Goal: Task Accomplishment & Management: Manage account settings

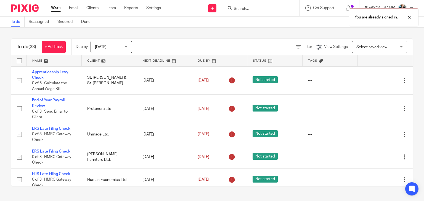
click at [269, 7] on div "You are already signed in." at bounding box center [315, 16] width 206 height 21
click at [263, 9] on div "You are already signed in." at bounding box center [315, 16] width 206 height 21
click at [260, 9] on div "You are already signed in." at bounding box center [315, 16] width 206 height 21
click at [257, 8] on div "You are already signed in." at bounding box center [315, 16] width 206 height 21
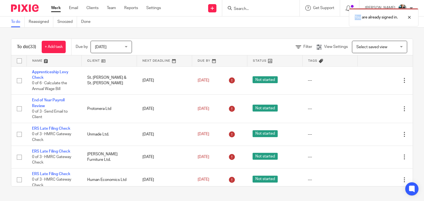
click at [257, 8] on div "You are already signed in." at bounding box center [315, 16] width 206 height 21
click at [257, 7] on div "You are already signed in." at bounding box center [315, 16] width 206 height 21
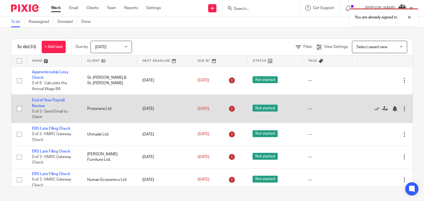
click at [320, 119] on td "---" at bounding box center [329, 109] width 55 height 28
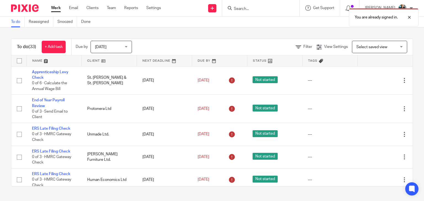
click at [254, 9] on div "You are already signed in." at bounding box center [315, 16] width 206 height 21
click at [254, 7] on div "You are already signed in." at bounding box center [315, 16] width 206 height 21
click at [255, 9] on input "Search" at bounding box center [258, 9] width 50 height 5
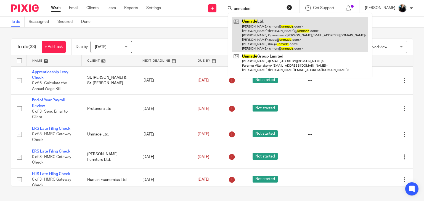
type input "unmaded"
click at [272, 38] on link at bounding box center [300, 34] width 136 height 35
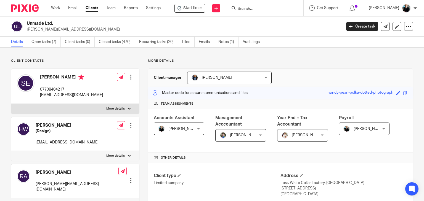
click at [245, 9] on input "Search" at bounding box center [262, 9] width 50 height 5
click at [39, 43] on link "Open tasks (7)" at bounding box center [45, 42] width 29 height 11
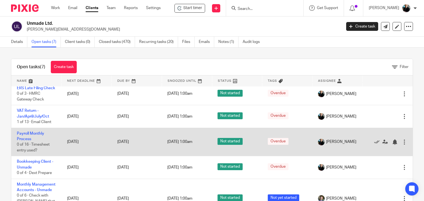
scroll to position [83, 0]
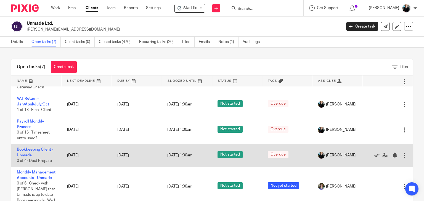
click at [32, 148] on link "Bookkeeping Client - Unmade" at bounding box center [35, 152] width 36 height 9
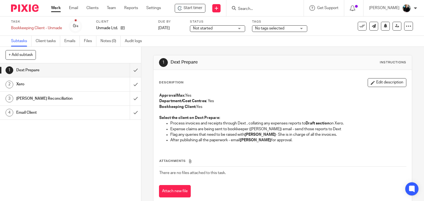
click at [274, 178] on td "There are no files attached to this task." at bounding box center [282, 173] width 247 height 13
click at [129, 73] on input "submit" at bounding box center [70, 70] width 141 height 14
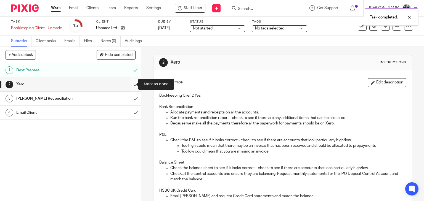
click at [130, 84] on input "submit" at bounding box center [70, 84] width 141 height 14
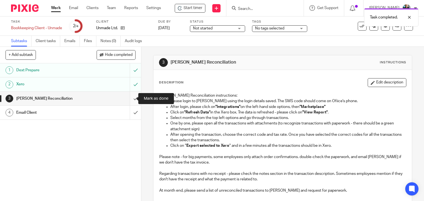
click at [130, 100] on input "submit" at bounding box center [70, 99] width 141 height 14
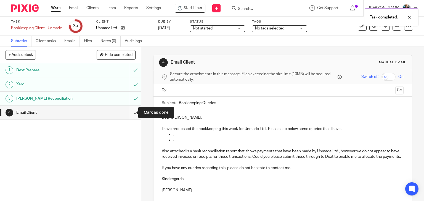
click at [130, 113] on input "submit" at bounding box center [70, 113] width 141 height 14
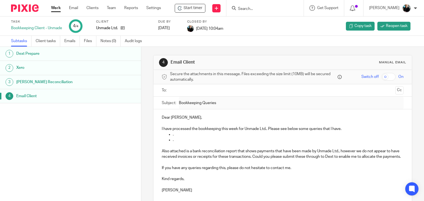
click at [32, 96] on h1 "Email Client" at bounding box center [55, 96] width 79 height 8
click at [29, 82] on h1 "[PERSON_NAME] Reconciliation" at bounding box center [55, 82] width 79 height 8
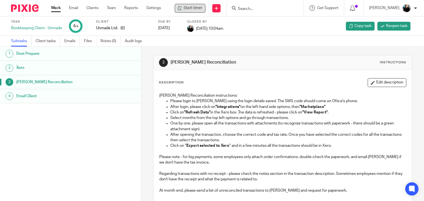
click at [199, 6] on span "Start timer" at bounding box center [192, 8] width 19 height 6
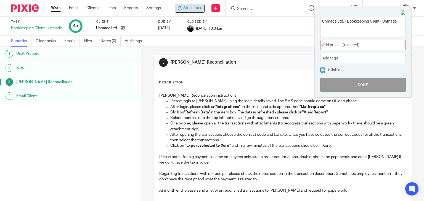
click at [378, 47] on span "Add project (required) :" at bounding box center [356, 45] width 69 height 6
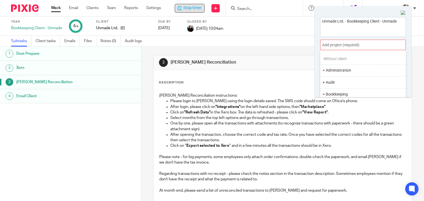
scroll to position [28, 0]
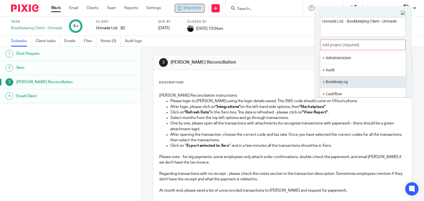
click at [343, 85] on ul "Bookkeeping" at bounding box center [362, 82] width 85 height 12
click at [341, 84] on li "Bookkeeping" at bounding box center [361, 82] width 72 height 6
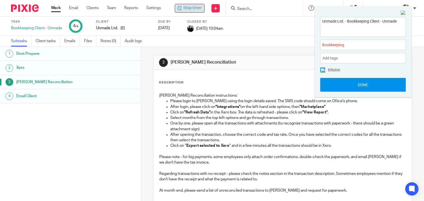
click at [351, 85] on button "Done" at bounding box center [362, 85] width 85 height 14
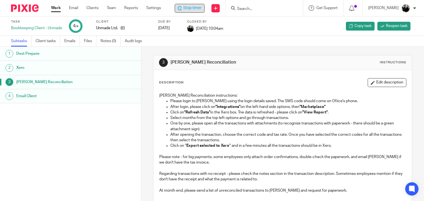
click at [31, 81] on h1 "Soldo Reconciliation" at bounding box center [55, 82] width 79 height 8
click at [24, 66] on h1 "Xero" at bounding box center [55, 68] width 79 height 8
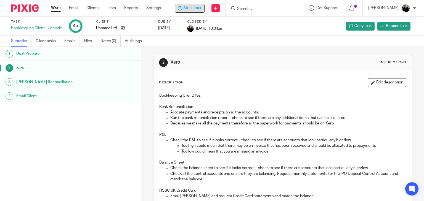
click at [197, 7] on span "Stop timer" at bounding box center [192, 8] width 18 height 6
click at [259, 10] on input "Search" at bounding box center [262, 9] width 50 height 5
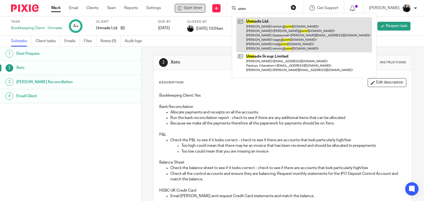
type input "unm"
click at [263, 26] on link at bounding box center [304, 34] width 136 height 35
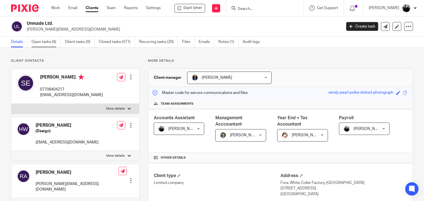
click at [50, 41] on link "Open tasks (6)" at bounding box center [45, 42] width 29 height 11
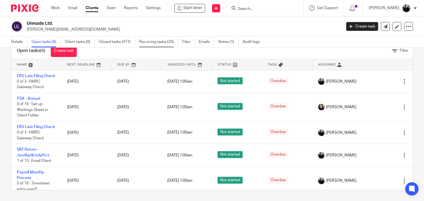
click at [160, 43] on link "Recurring tasks (20)" at bounding box center [158, 42] width 39 height 11
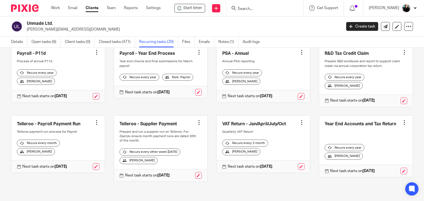
scroll to position [257, 0]
click at [143, 175] on p "Next task starts on 20 Aug 2025" at bounding box center [147, 176] width 45 height 6
click at [164, 175] on strong "20 Aug 2025" at bounding box center [163, 176] width 12 height 4
click at [197, 123] on div at bounding box center [199, 123] width 6 height 6
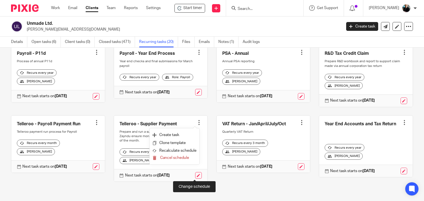
click at [195, 175] on link at bounding box center [198, 175] width 7 height 7
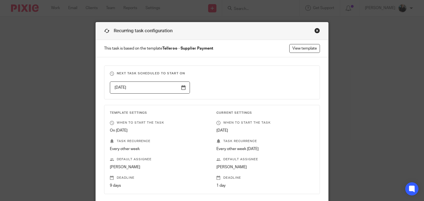
click at [182, 88] on input "2025-08-20" at bounding box center [150, 88] width 80 height 12
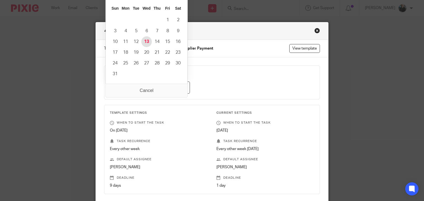
type input "2025-08-13"
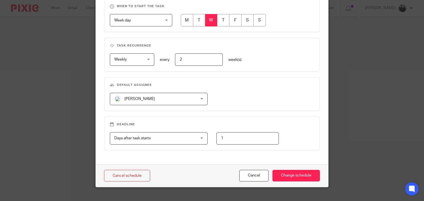
scroll to position [245, 0]
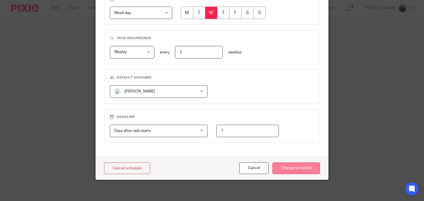
click at [282, 167] on input "Change schedule" at bounding box center [295, 169] width 47 height 12
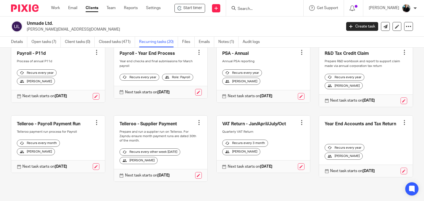
scroll to position [257, 0]
click at [196, 124] on div at bounding box center [199, 123] width 6 height 6
click at [180, 151] on button "Recalculate schedule" at bounding box center [174, 151] width 44 height 7
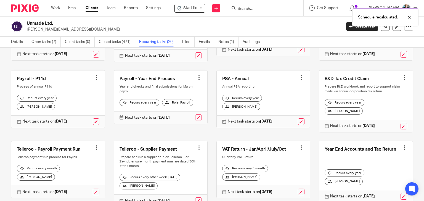
scroll to position [248, 0]
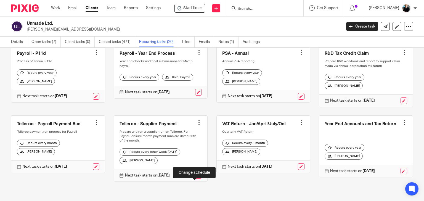
click at [195, 179] on link at bounding box center [198, 175] width 7 height 7
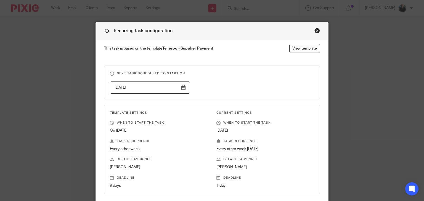
click at [182, 88] on input "[DATE]" at bounding box center [150, 88] width 80 height 12
click at [350, 132] on div "Recurring task configuration This task is based on the template Telleroo - Supp…" at bounding box center [212, 100] width 424 height 201
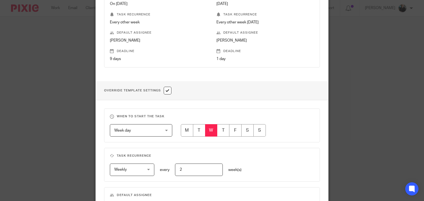
scroll to position [165, 0]
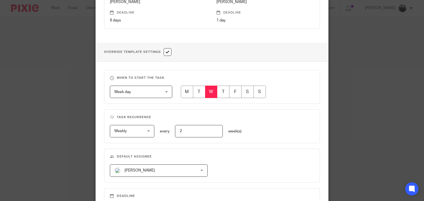
click at [182, 130] on input "2" at bounding box center [199, 131] width 48 height 12
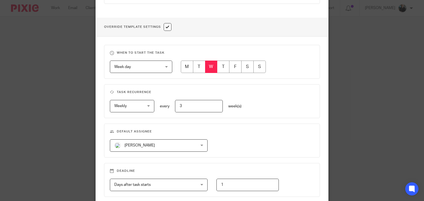
scroll to position [221, 0]
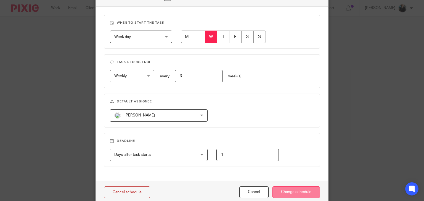
type input "3"
click at [281, 194] on input "Change schedule" at bounding box center [295, 193] width 47 height 12
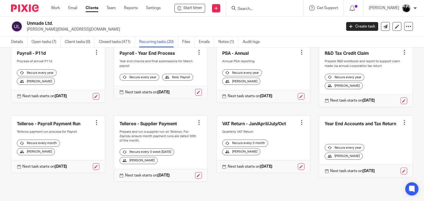
scroll to position [257, 0]
click at [196, 176] on link at bounding box center [198, 175] width 7 height 7
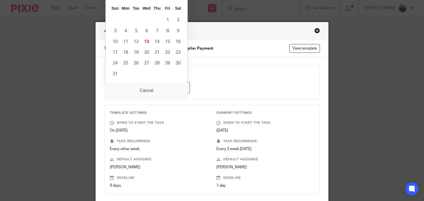
click at [181, 88] on input "[DATE]" at bounding box center [150, 88] width 80 height 12
click at [218, 79] on fieldset "Next task scheduled to start on [DATE]" at bounding box center [212, 83] width 216 height 34
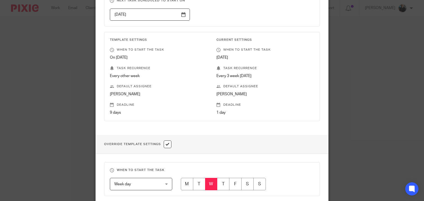
scroll to position [83, 0]
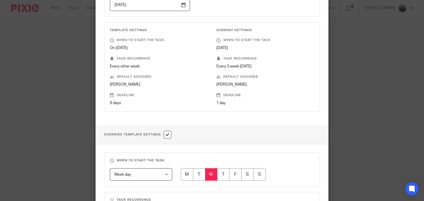
click at [166, 134] on input "checkbox" at bounding box center [168, 135] width 8 height 8
checkbox input "false"
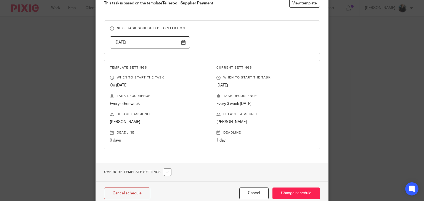
scroll to position [16, 0]
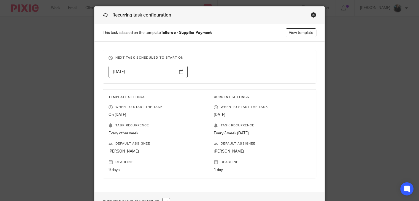
click at [136, 73] on input "[DATE]" at bounding box center [148, 72] width 79 height 12
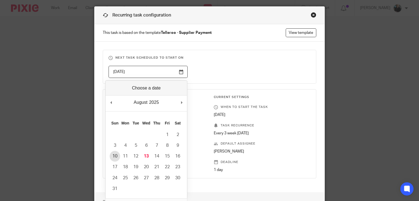
type input "[DATE]"
click at [180, 73] on input "[DATE]" at bounding box center [148, 72] width 79 height 12
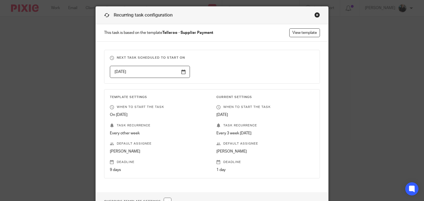
click at [212, 183] on div "Next task scheduled to start on [DATE] Template Settings When to start the task…" at bounding box center [212, 117] width 232 height 151
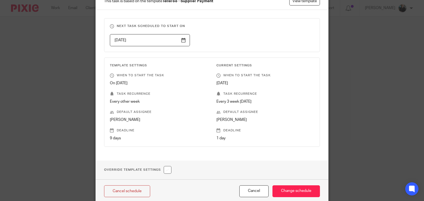
scroll to position [71, 0]
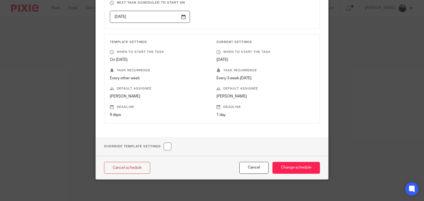
click at [225, 69] on p "Task recurrence" at bounding box center [265, 70] width 98 height 4
click at [296, 169] on input "Change schedule" at bounding box center [295, 168] width 47 height 12
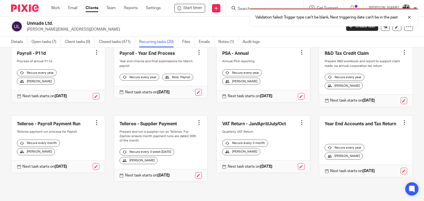
scroll to position [257, 0]
click at [194, 126] on link at bounding box center [160, 149] width 93 height 66
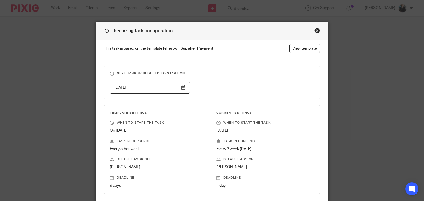
click at [317, 31] on div "Close this dialog window" at bounding box center [317, 31] width 6 height 6
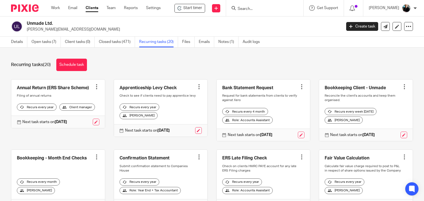
click at [196, 158] on div at bounding box center [199, 157] width 6 height 6
click at [178, 140] on button "Recalculate schedule" at bounding box center [174, 141] width 44 height 7
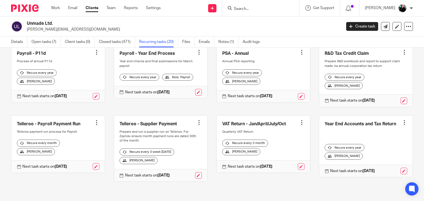
scroll to position [257, 0]
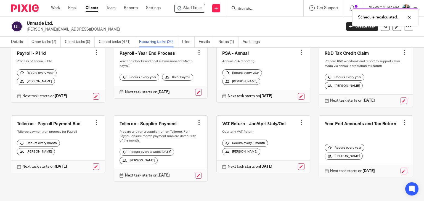
click at [197, 122] on div "Telleroo - Supplier Payment Create task Clone template Recalculate schedule Can…" at bounding box center [161, 149] width 94 height 66
click at [196, 125] on div at bounding box center [199, 123] width 6 height 6
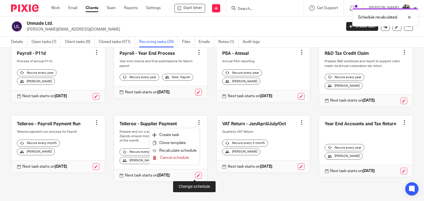
click at [195, 176] on link at bounding box center [198, 175] width 7 height 7
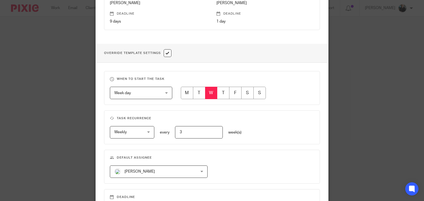
scroll to position [165, 0]
click at [190, 130] on input "3" at bounding box center [199, 131] width 48 height 12
type input "4"
click at [221, 159] on fieldset "Default assignee Nicky Partington Nicky Partington Barbara Raine Carol Gibson C…" at bounding box center [212, 166] width 216 height 34
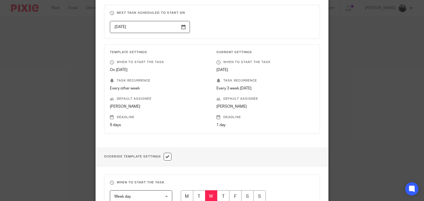
scroll to position [24, 0]
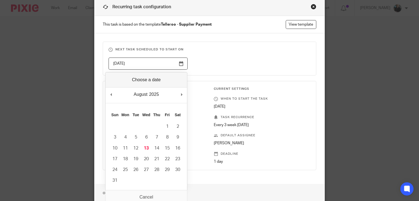
click at [183, 65] on input "2025-09-03" at bounding box center [148, 64] width 79 height 12
type input "2025-08-12"
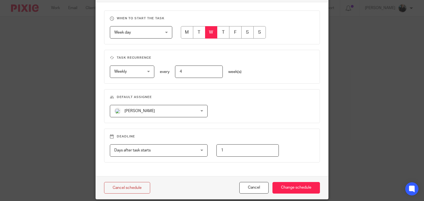
scroll to position [245, 0]
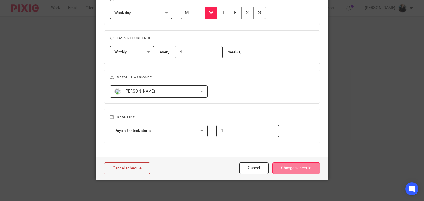
click at [280, 171] on input "Change schedule" at bounding box center [295, 169] width 47 height 12
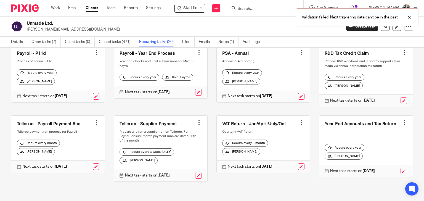
scroll to position [257, 0]
click at [196, 123] on div at bounding box center [199, 123] width 6 height 6
click at [175, 149] on button "Recalculate schedule" at bounding box center [174, 151] width 44 height 7
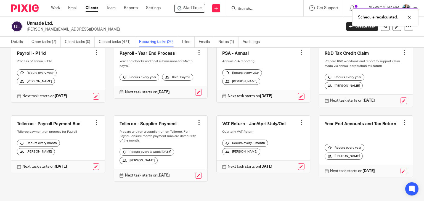
scroll to position [257, 0]
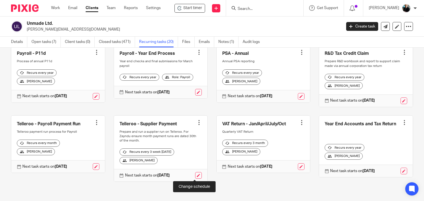
click at [191, 176] on div at bounding box center [186, 175] width 32 height 7
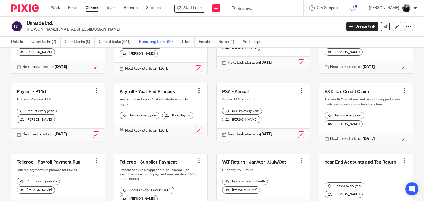
scroll to position [174, 0]
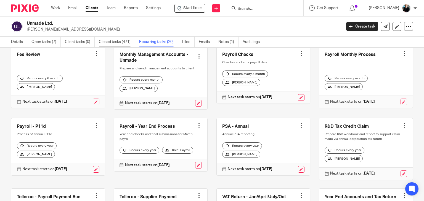
click at [112, 42] on link "Closed tasks (471)" at bounding box center [117, 42] width 36 height 11
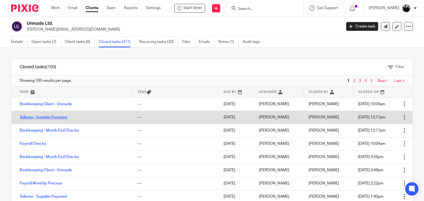
click at [43, 116] on link "Telleroo - Supplier Payment" at bounding box center [44, 118] width 48 height 4
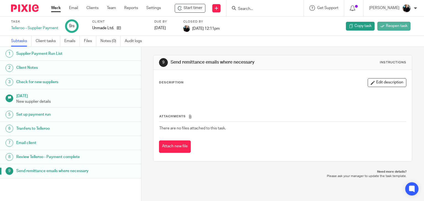
click at [389, 28] on span "Reopen task" at bounding box center [397, 26] width 22 height 6
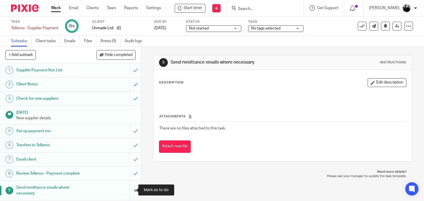
click at [131, 189] on input "submit" at bounding box center [70, 191] width 141 height 20
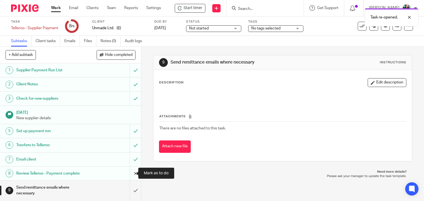
click at [130, 174] on input "submit" at bounding box center [70, 174] width 141 height 14
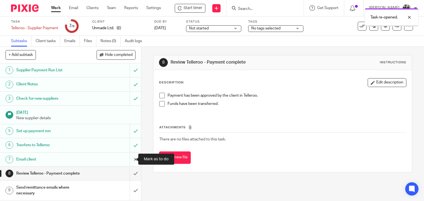
click at [130, 161] on input "submit" at bounding box center [70, 160] width 141 height 14
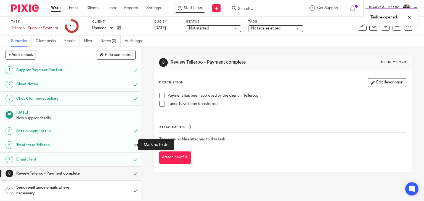
click at [130, 143] on input "submit" at bounding box center [70, 145] width 141 height 14
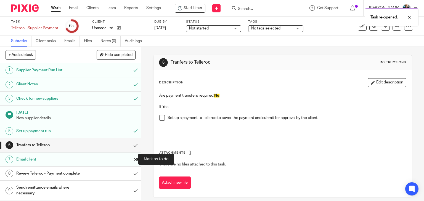
click at [130, 160] on input "submit" at bounding box center [70, 160] width 141 height 14
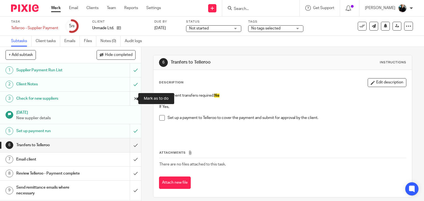
click at [132, 99] on input "submit" at bounding box center [70, 99] width 141 height 14
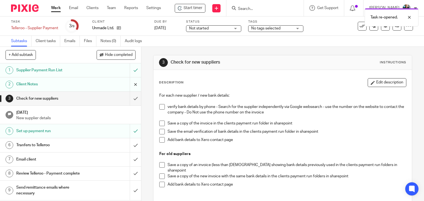
click at [131, 85] on input "submit" at bounding box center [70, 84] width 141 height 14
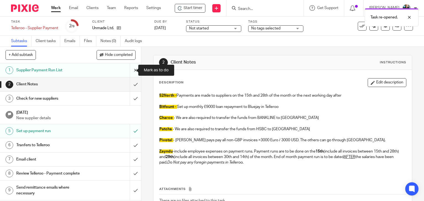
click at [129, 71] on input "submit" at bounding box center [70, 70] width 141 height 14
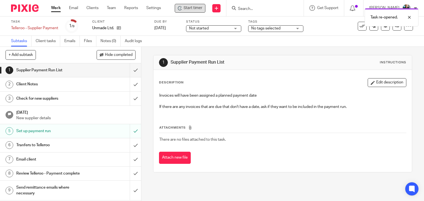
click at [186, 7] on span "Start timer" at bounding box center [192, 8] width 19 height 6
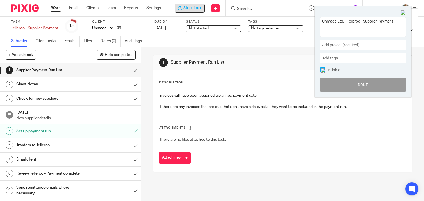
click at [349, 47] on span "Add project (required) :" at bounding box center [356, 45] width 69 height 6
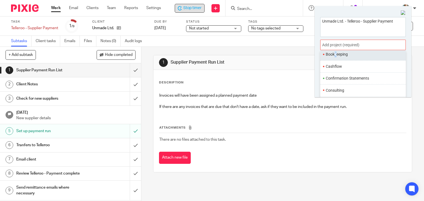
scroll to position [49, 0]
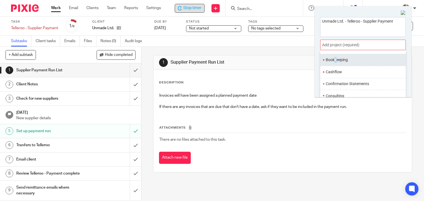
click at [335, 54] on div "Without client Administration Audit Bookkeeping Cashflow Confirmation Statement…" at bounding box center [362, 150] width 85 height 261
click at [340, 61] on li "Bookkeeping" at bounding box center [361, 61] width 72 height 6
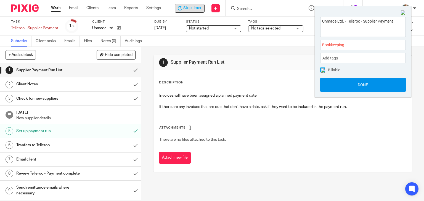
click at [366, 87] on button "Done" at bounding box center [362, 85] width 85 height 14
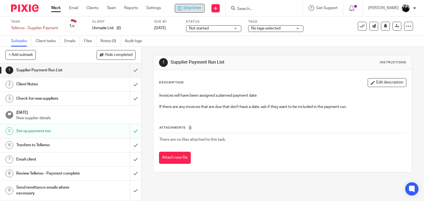
click at [196, 7] on span "Stop timer" at bounding box center [192, 8] width 18 height 6
